Goal: Task Accomplishment & Management: Use online tool/utility

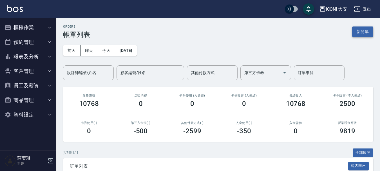
click at [365, 34] on button "新開單" at bounding box center [362, 31] width 21 height 10
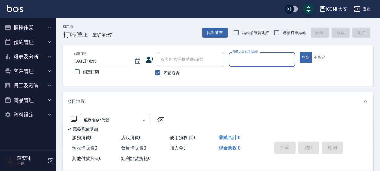
click at [248, 56] on input "服務人員姓名/編號" at bounding box center [262, 60] width 62 height 10
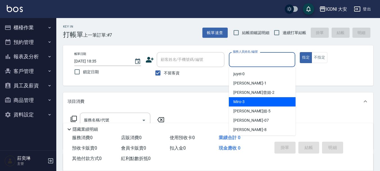
click at [244, 105] on div "Miro -3" at bounding box center [262, 101] width 67 height 9
type input "Miro-3"
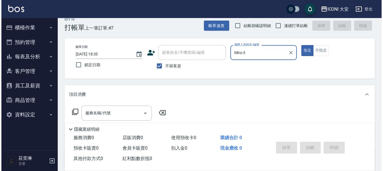
scroll to position [28, 0]
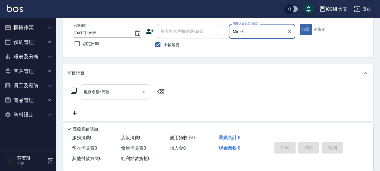
click at [74, 91] on icon at bounding box center [73, 90] width 7 height 7
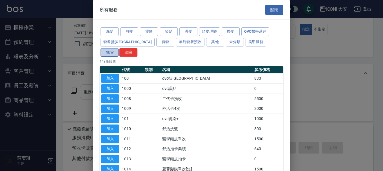
click at [118, 48] on button "NEW" at bounding box center [109, 52] width 18 height 9
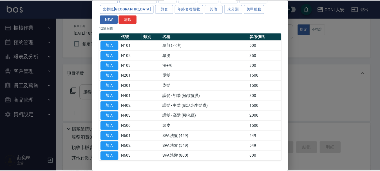
scroll to position [44, 0]
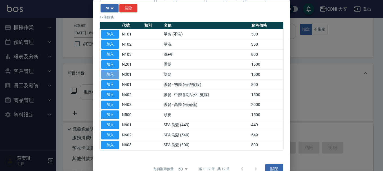
click at [110, 70] on button "加入" at bounding box center [110, 74] width 18 height 9
type input "染髮(N301)"
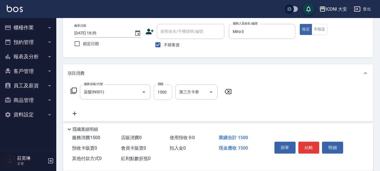
click at [160, 89] on input "1500" at bounding box center [163, 91] width 18 height 15
type input "3238"
click at [304, 146] on button "結帳" at bounding box center [308, 147] width 21 height 12
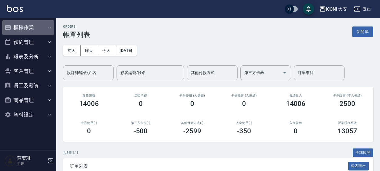
click at [16, 24] on button "櫃檯作業" at bounding box center [28, 27] width 52 height 15
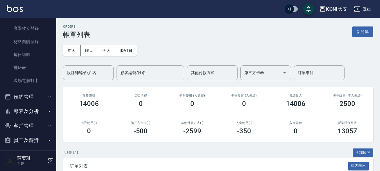
scroll to position [56, 0]
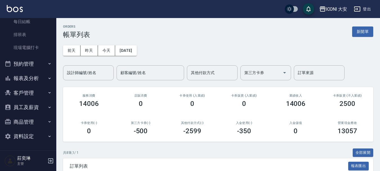
click at [26, 78] on button "報表及分析" at bounding box center [28, 78] width 52 height 15
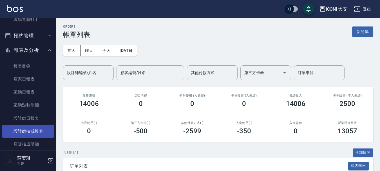
scroll to position [143, 0]
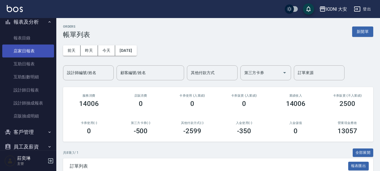
click at [28, 54] on link "店家日報表" at bounding box center [28, 50] width 52 height 13
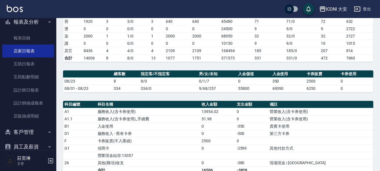
scroll to position [141, 0]
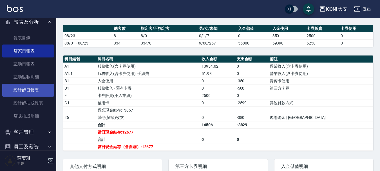
click at [35, 92] on link "設計師日報表" at bounding box center [28, 90] width 52 height 13
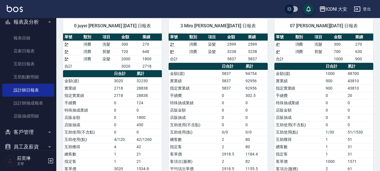
scroll to position [28, 0]
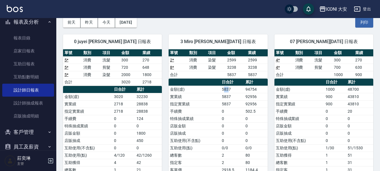
drag, startPoint x: 223, startPoint y: 91, endPoint x: 229, endPoint y: 91, distance: 5.3
click at [229, 91] on td "5837" at bounding box center [232, 89] width 24 height 7
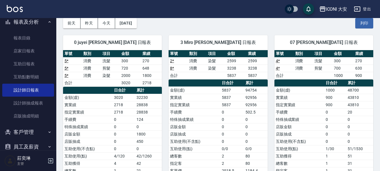
scroll to position [0, 0]
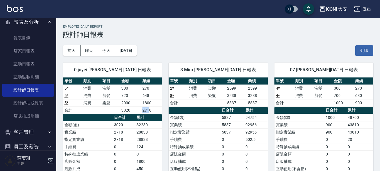
drag, startPoint x: 139, startPoint y: 108, endPoint x: 148, endPoint y: 108, distance: 9.6
click at [148, 108] on tr "合計 3020 2718" at bounding box center [112, 109] width 99 height 7
click at [148, 108] on td "2718" at bounding box center [151, 109] width 21 height 7
drag, startPoint x: 123, startPoint y: 111, endPoint x: 144, endPoint y: 112, distance: 20.9
click at [144, 112] on tr "合計 3020 2718" at bounding box center [112, 109] width 99 height 7
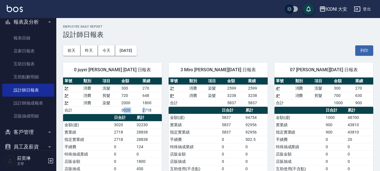
click at [144, 112] on td "2718" at bounding box center [151, 109] width 21 height 7
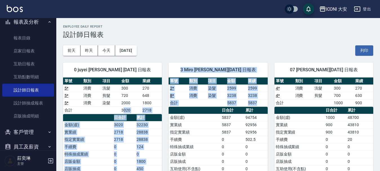
drag, startPoint x: 125, startPoint y: 113, endPoint x: 165, endPoint y: 113, distance: 39.9
click at [165, 113] on div "3 Miro [PERSON_NAME][DATE] 日報表 單號 類別 項目 金額 業績 2 * 消費 染髮 2599 2599 8 * 消費 染髮 323…" at bounding box center [214, 147] width 105 height 182
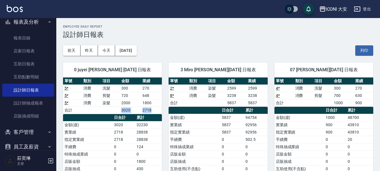
drag, startPoint x: 121, startPoint y: 111, endPoint x: 154, endPoint y: 110, distance: 32.9
click at [154, 110] on tr "合計 3020 2718" at bounding box center [112, 109] width 99 height 7
click at [154, 110] on td "2718" at bounding box center [151, 109] width 21 height 7
drag, startPoint x: 119, startPoint y: 109, endPoint x: 152, endPoint y: 108, distance: 33.2
click at [152, 108] on tr "合計 3020 2718" at bounding box center [112, 109] width 99 height 7
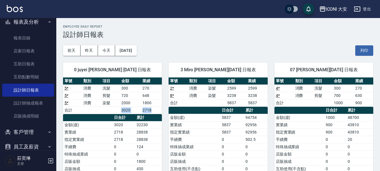
click at [152, 108] on td "2718" at bounding box center [151, 109] width 21 height 7
drag, startPoint x: 117, startPoint y: 112, endPoint x: 160, endPoint y: 115, distance: 42.8
click at [160, 115] on div "單號 類別 項目 金額 業績 5 * 消費 洗髮 300 270 5 * 消費 剪髮 720 648 5 * 消費 染髮 2000 1800 合計 3020 …" at bounding box center [112, 154] width 99 height 154
click at [160, 115] on th "累計" at bounding box center [148, 117] width 27 height 7
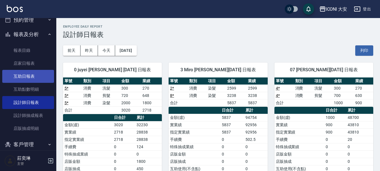
scroll to position [126, 0]
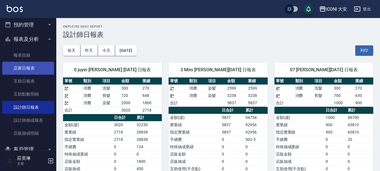
click at [34, 71] on link "店家日報表" at bounding box center [28, 68] width 52 height 13
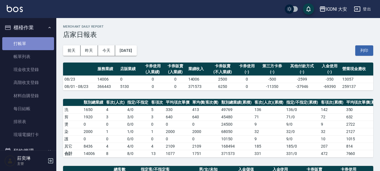
click at [28, 43] on link "打帳單" at bounding box center [28, 43] width 52 height 13
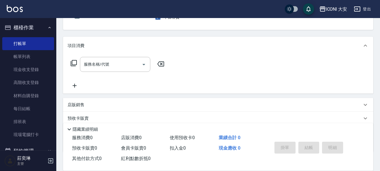
scroll to position [56, 0]
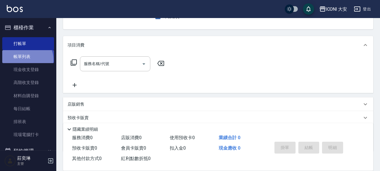
click at [26, 60] on link "帳單列表" at bounding box center [28, 56] width 52 height 13
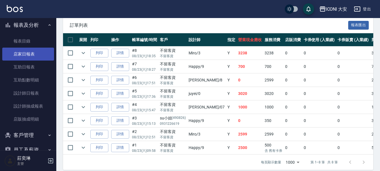
scroll to position [141, 0]
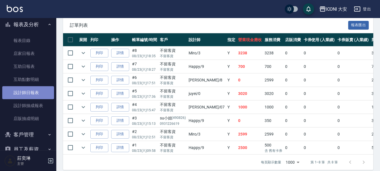
click at [33, 94] on link "設計師日報表" at bounding box center [28, 92] width 52 height 13
